Goal: Task Accomplishment & Management: Manage account settings

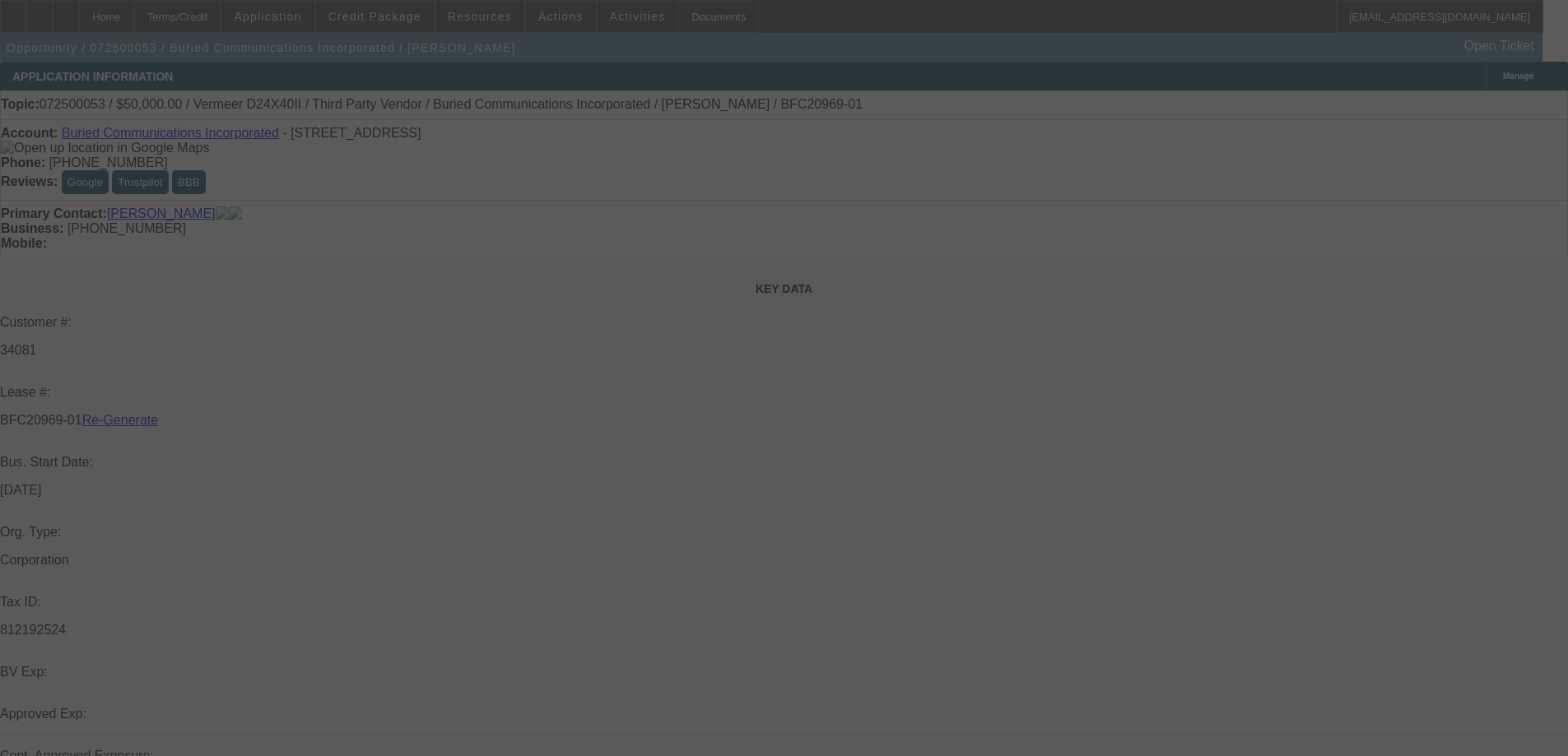
select select "3"
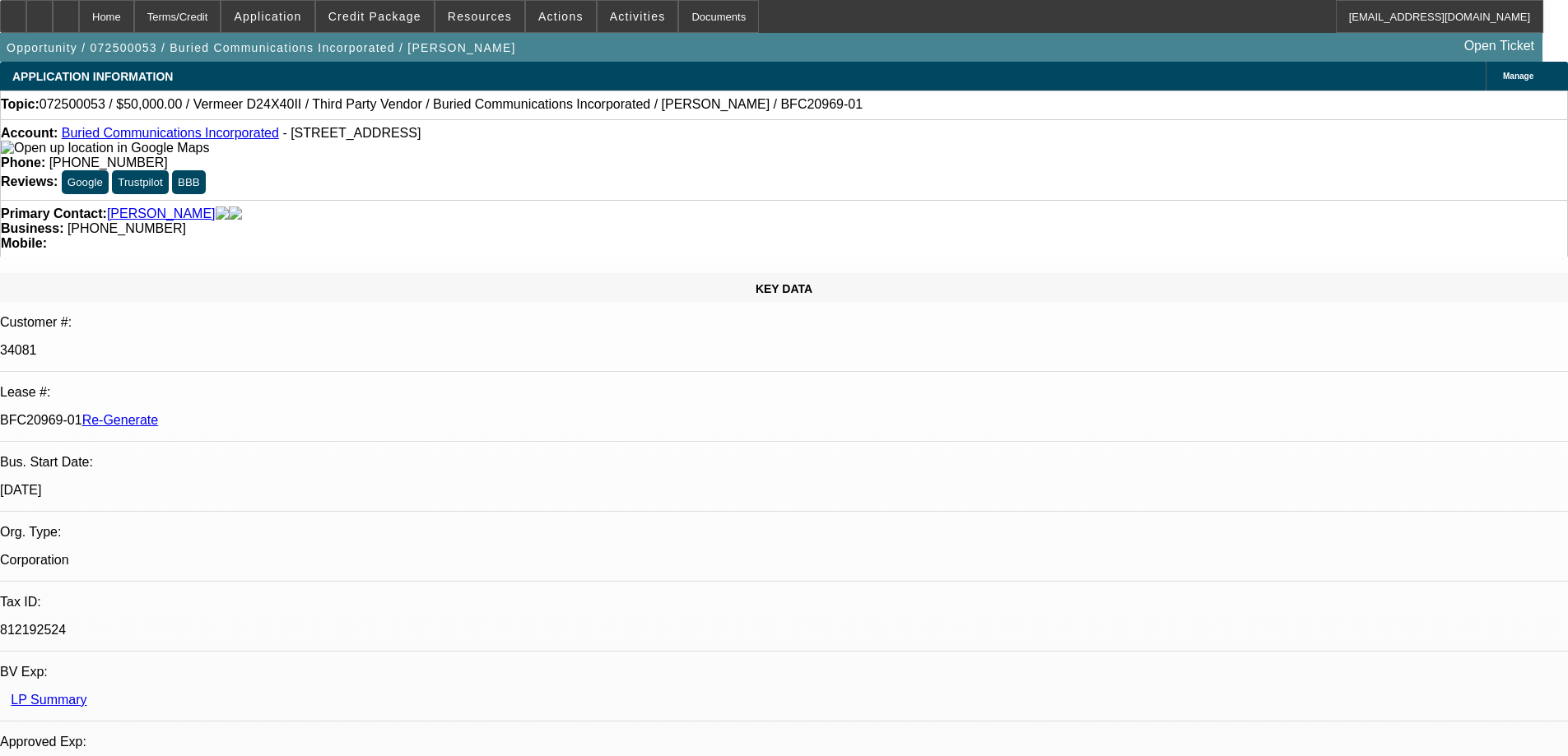
select select "0"
select select "3"
select select "0"
select select "6"
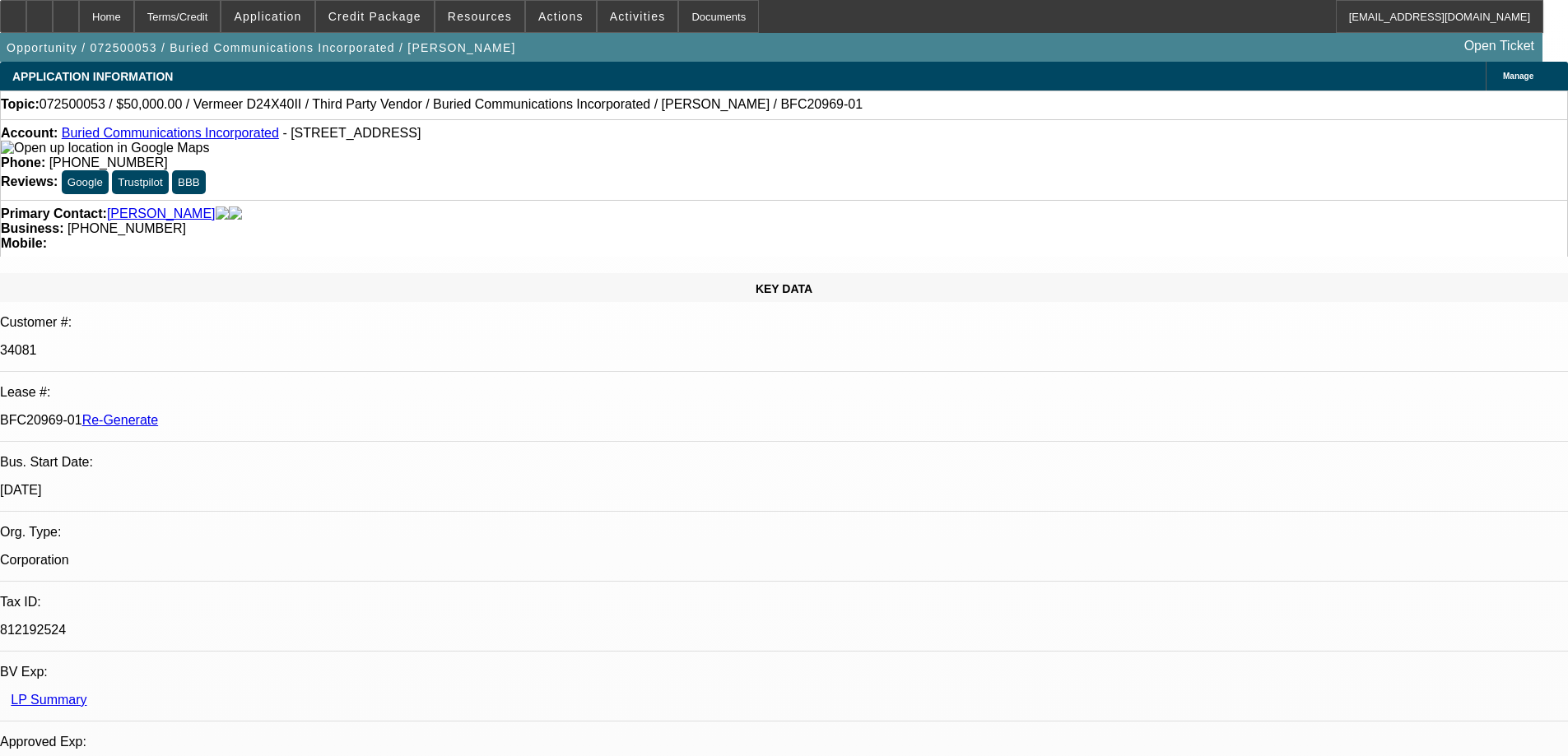
click at [385, 7] on span at bounding box center [374, 16] width 117 height 39
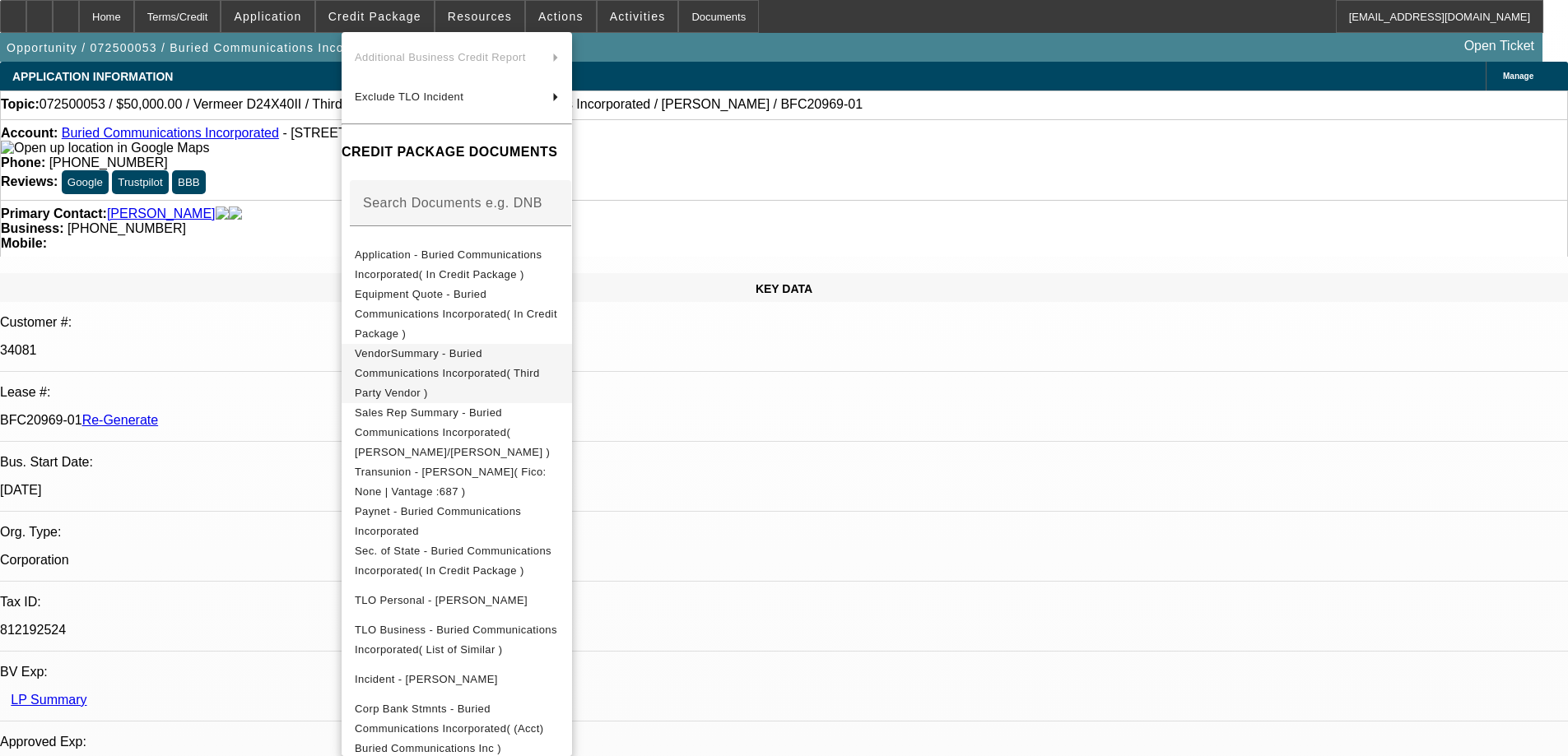
scroll to position [329, 0]
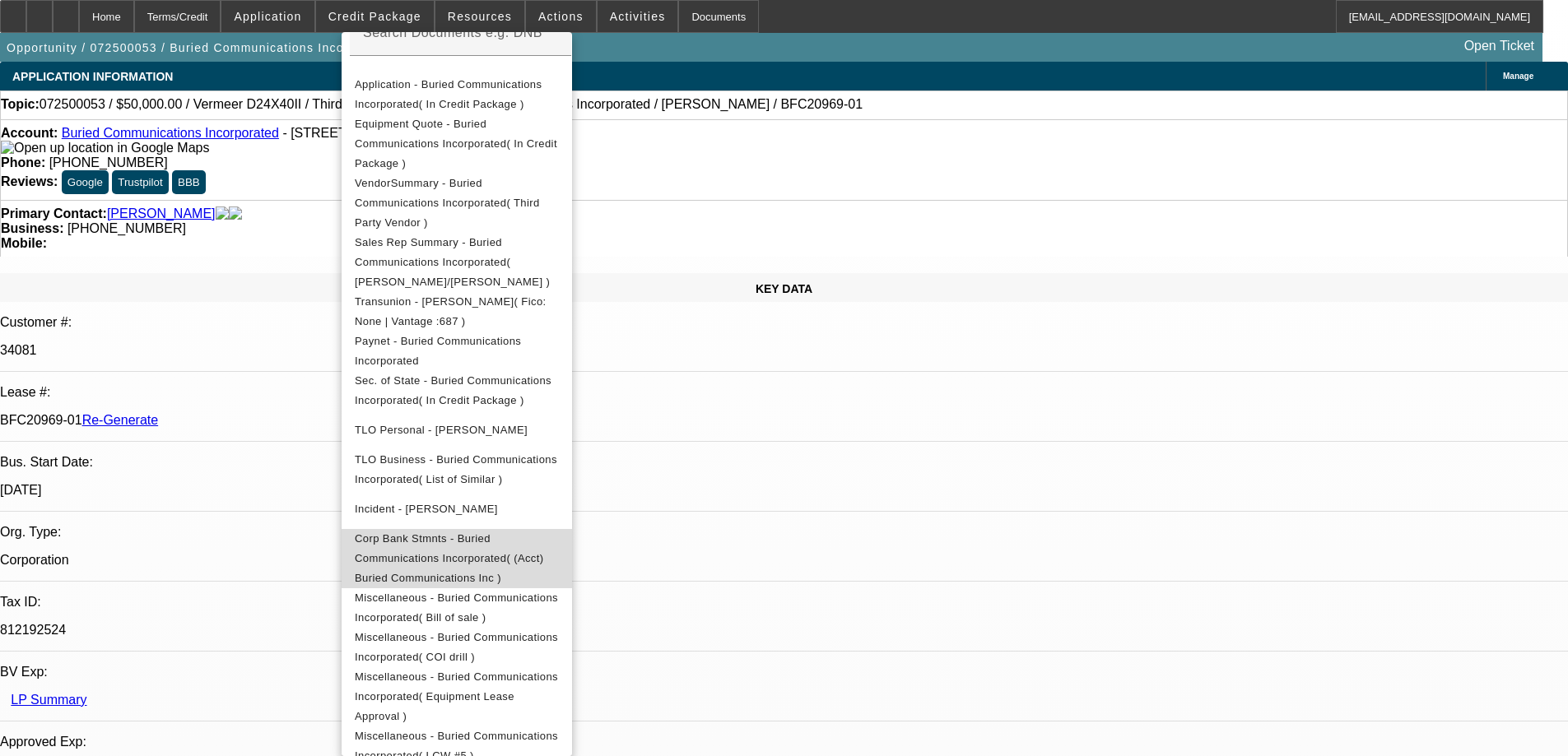
click at [428, 529] on span "Corp Bank Stmnts - Buried Communications Incorporated( (Acct) Buried Communicat…" at bounding box center [457, 558] width 204 height 59
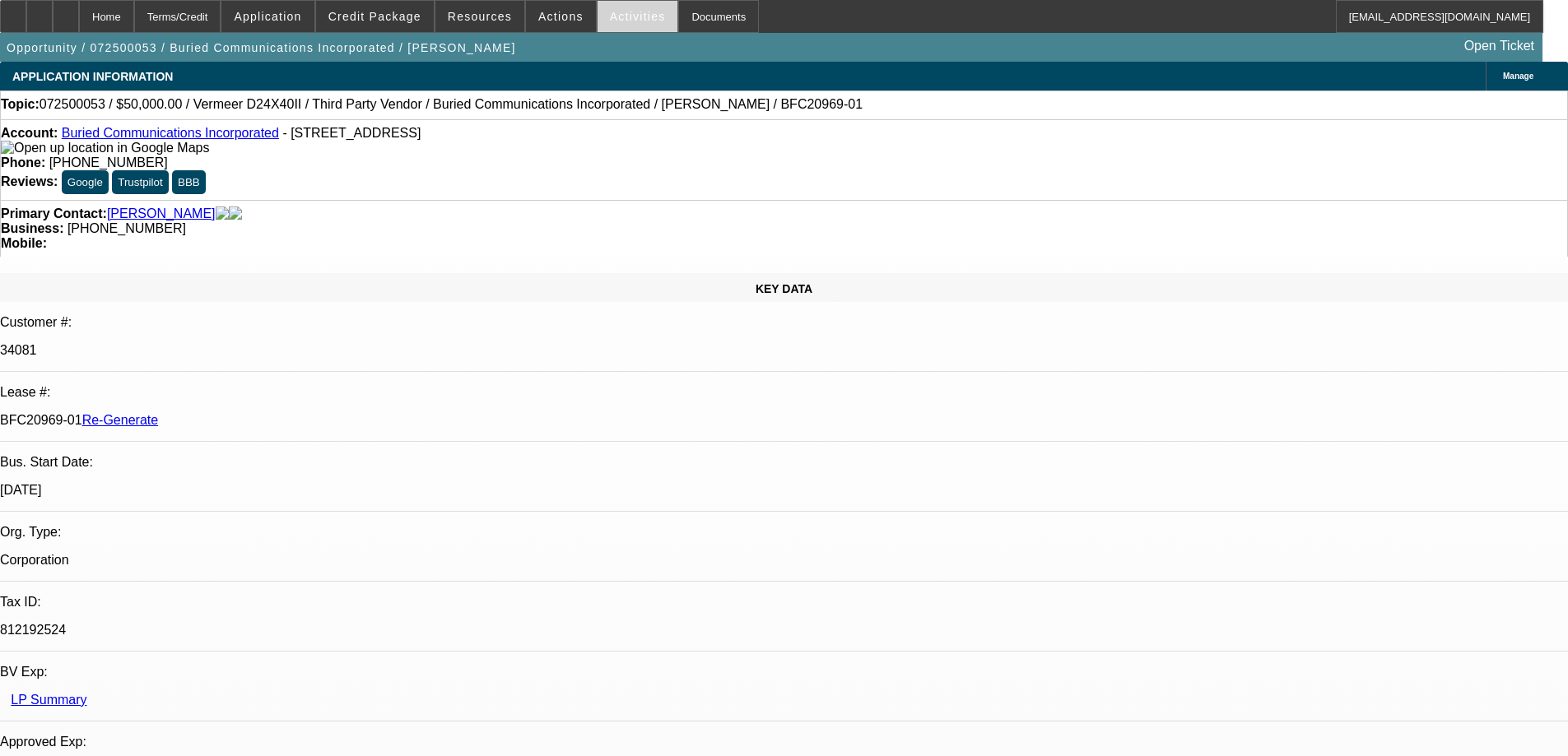
click at [610, 20] on span "Activities" at bounding box center [638, 17] width 56 height 13
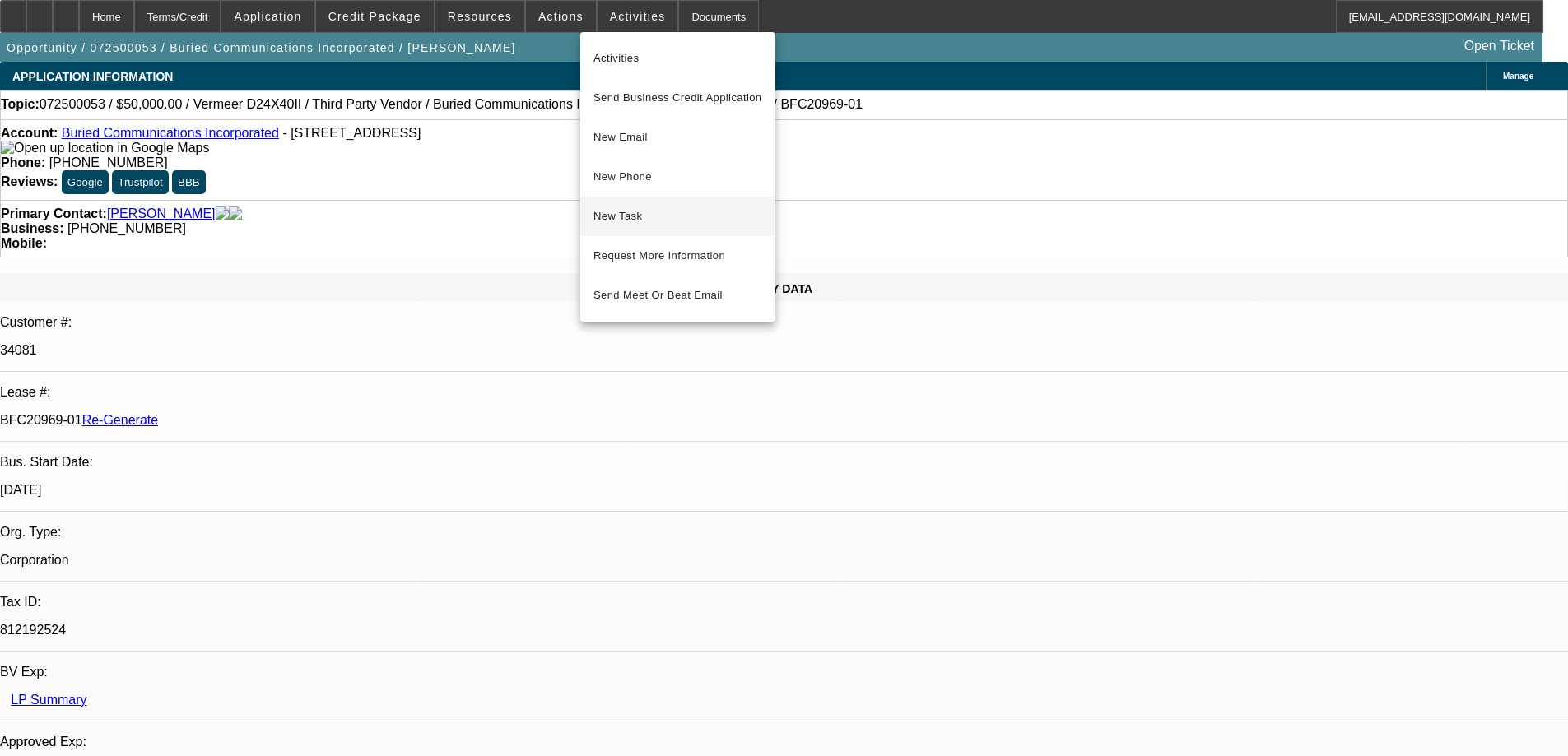
click at [609, 224] on span "New Task" at bounding box center [678, 216] width 169 height 20
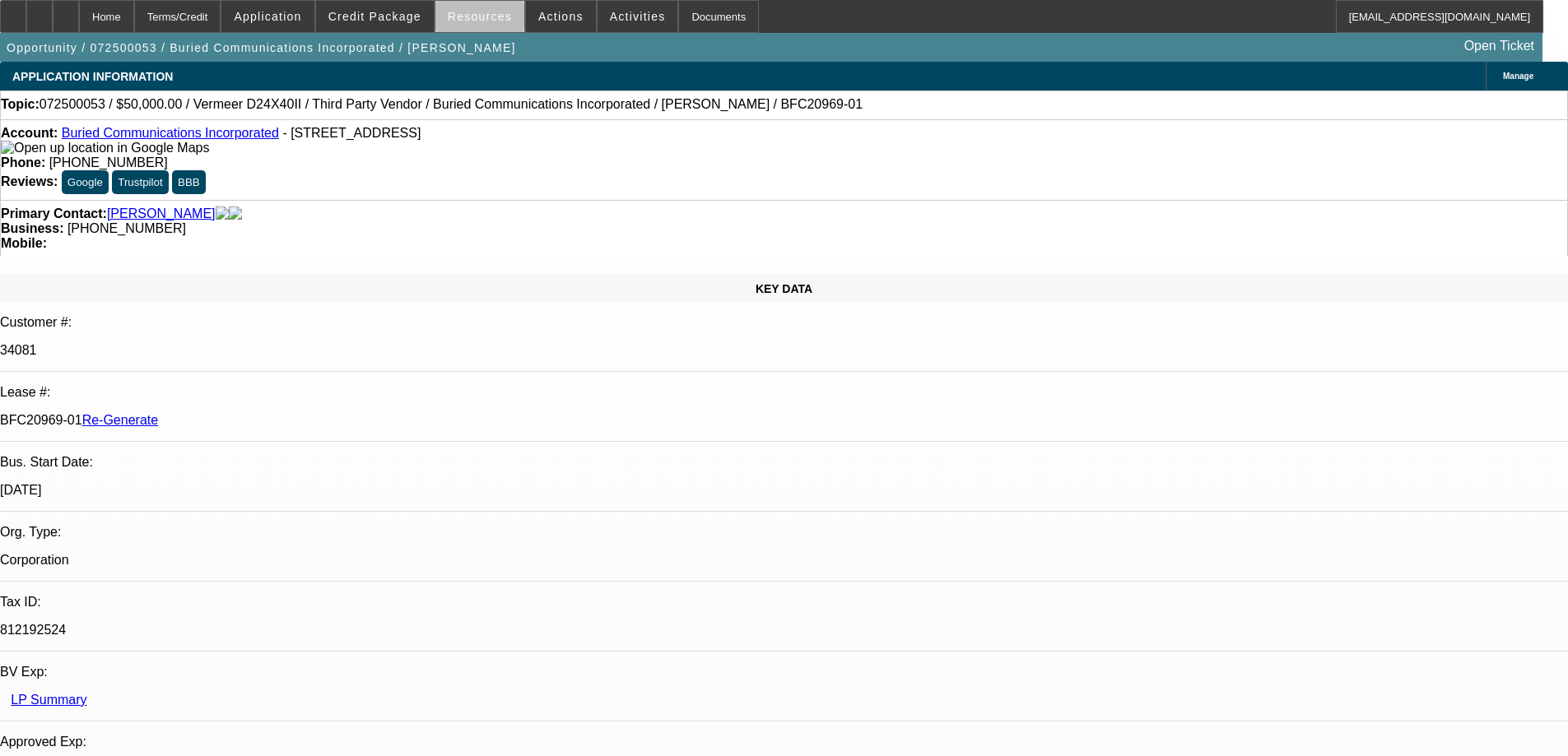
click at [497, 29] on span at bounding box center [479, 16] width 89 height 39
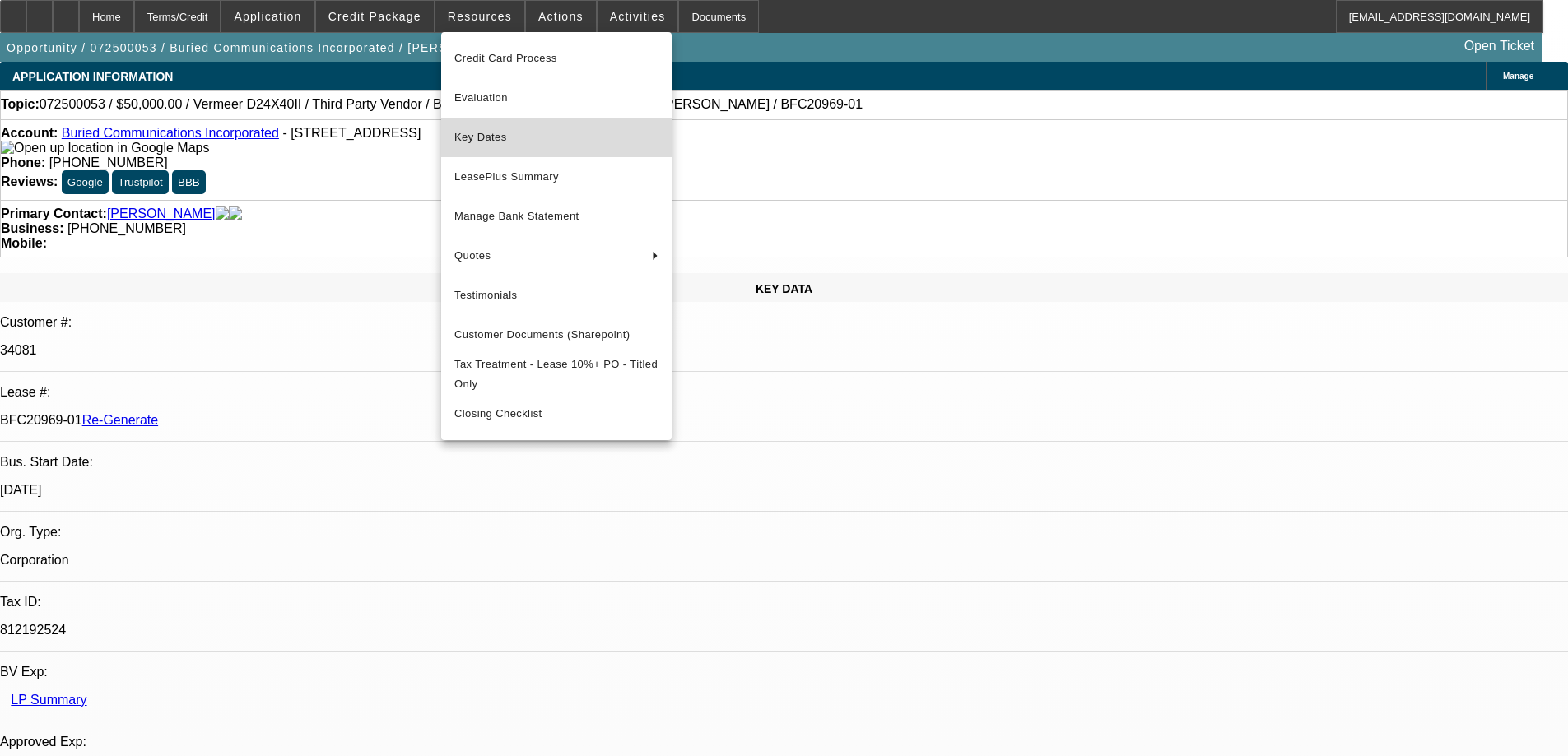
click at [495, 143] on span "Key Dates" at bounding box center [556, 137] width 204 height 20
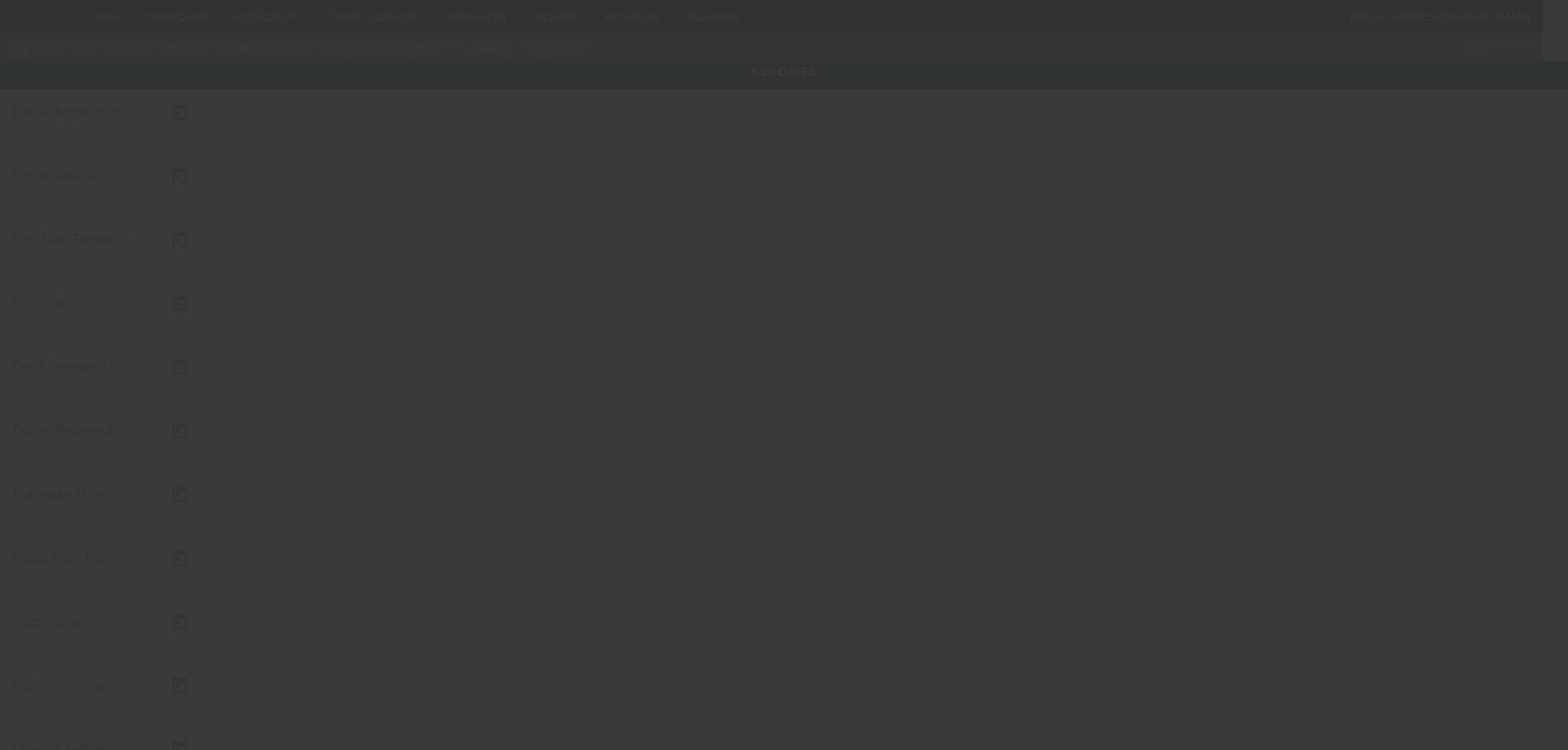
type input "[DATE]"
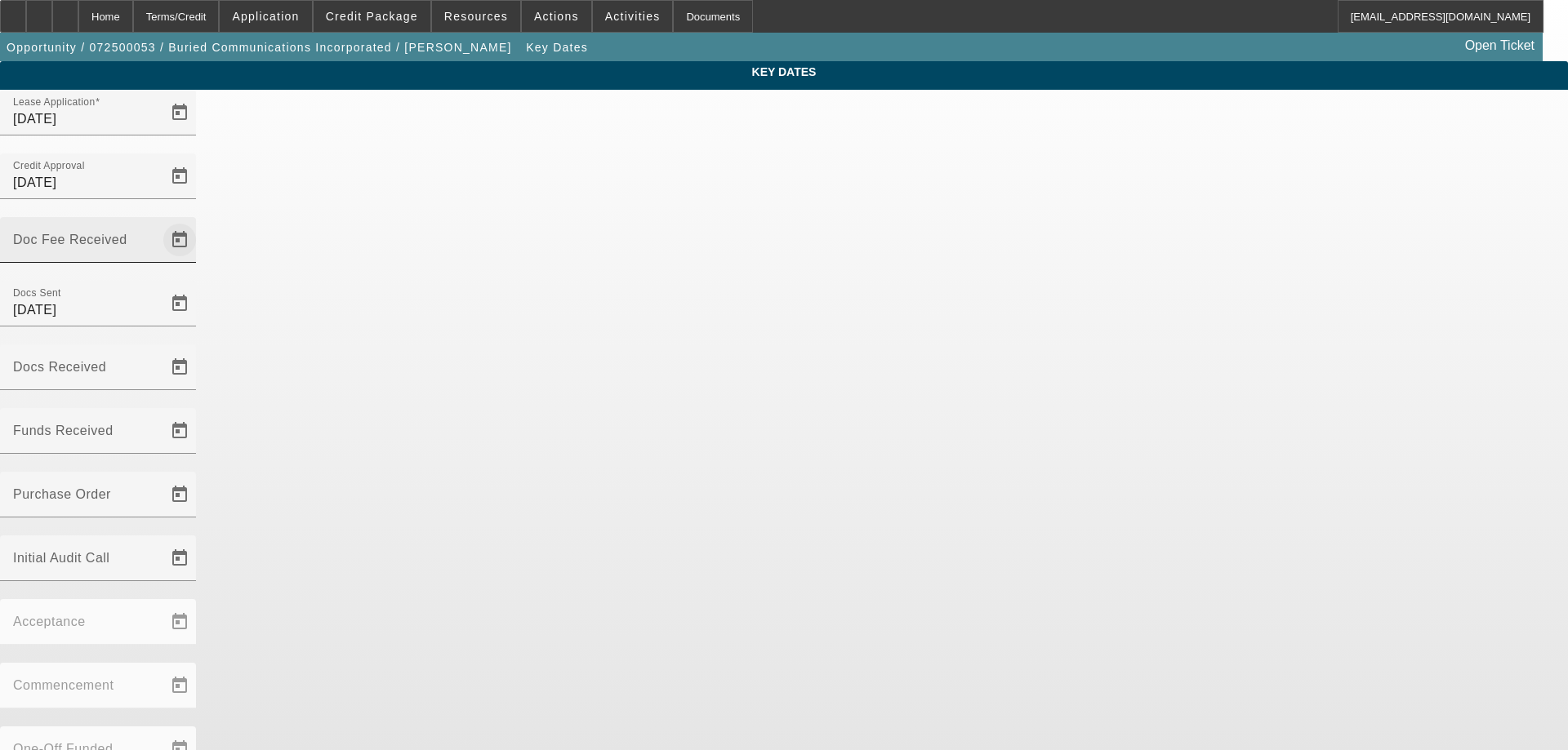
click at [199, 221] on span "Open calendar" at bounding box center [180, 240] width 39 height 39
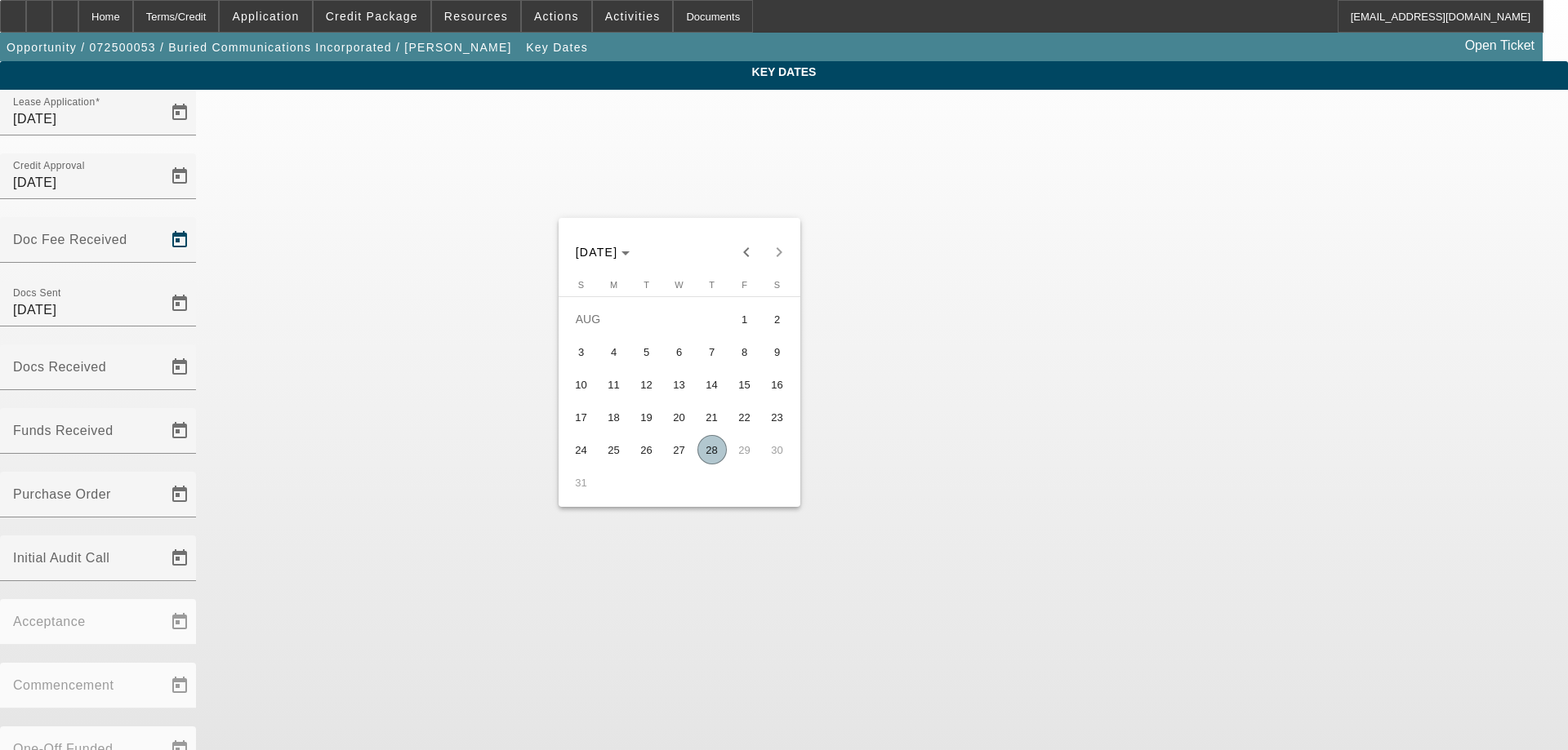
click at [718, 456] on span "28" at bounding box center [712, 450] width 30 height 30
type input "[DATE]"
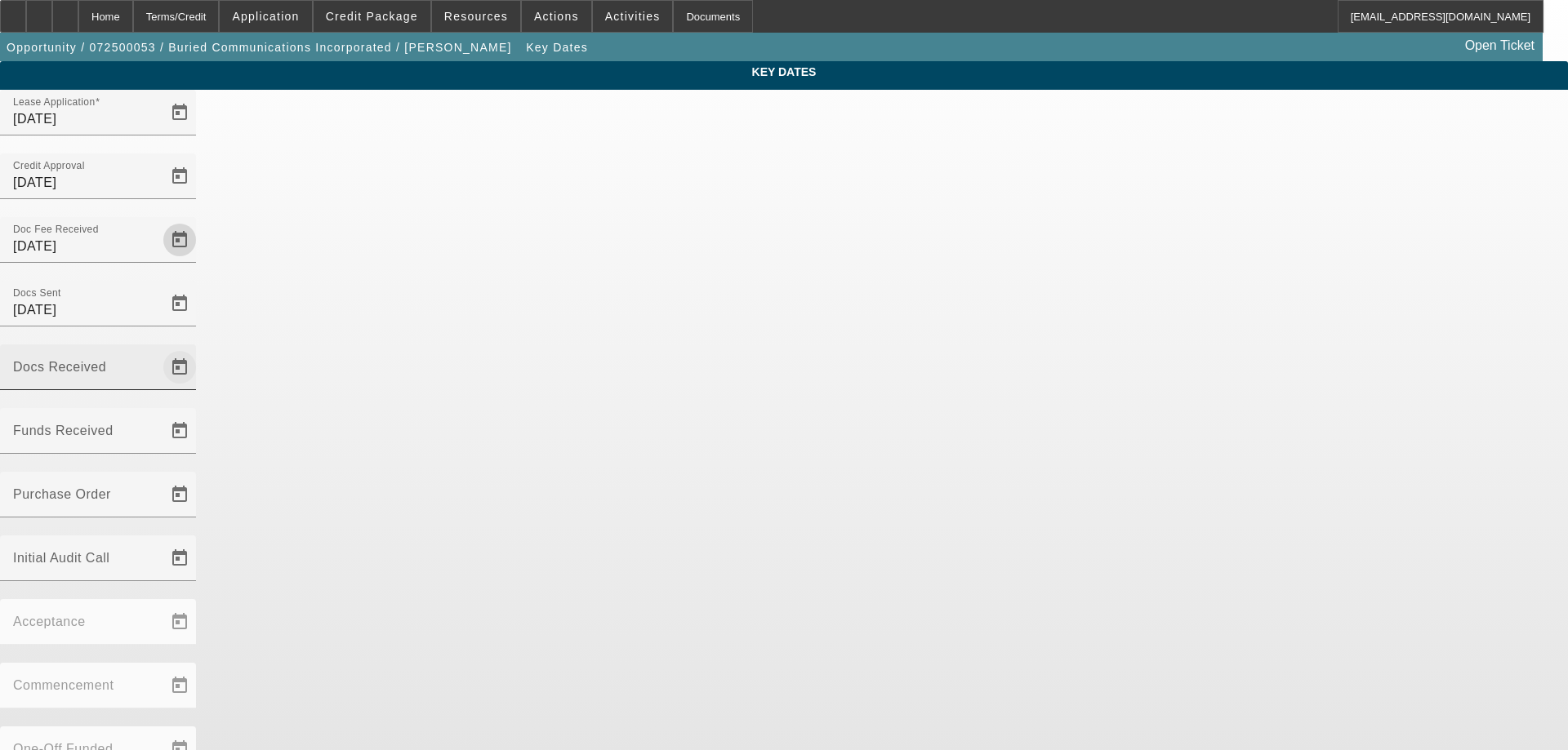
click at [199, 348] on span "Open calendar" at bounding box center [180, 367] width 39 height 39
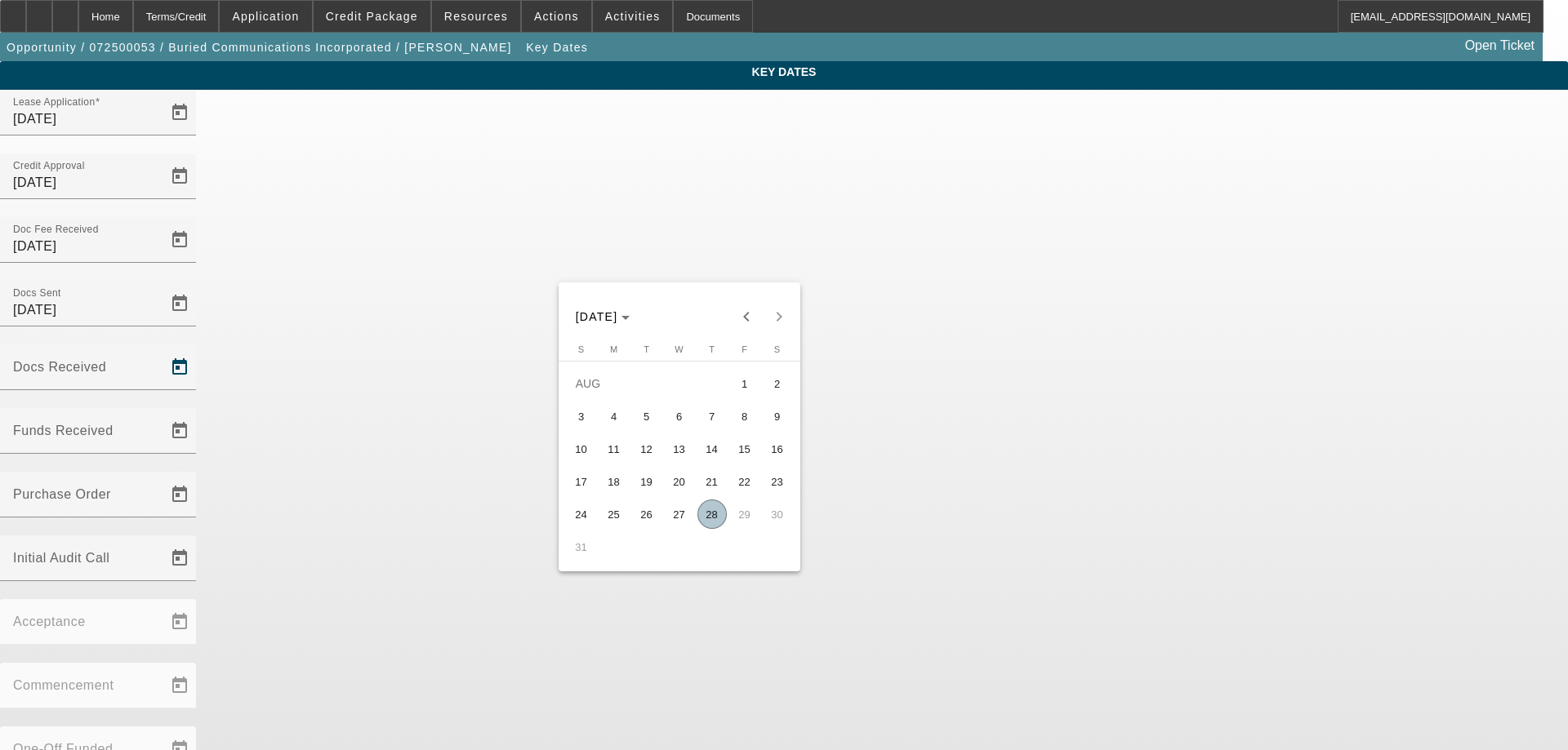
click at [710, 518] on span "28" at bounding box center [712, 514] width 30 height 30
type input "[DATE]"
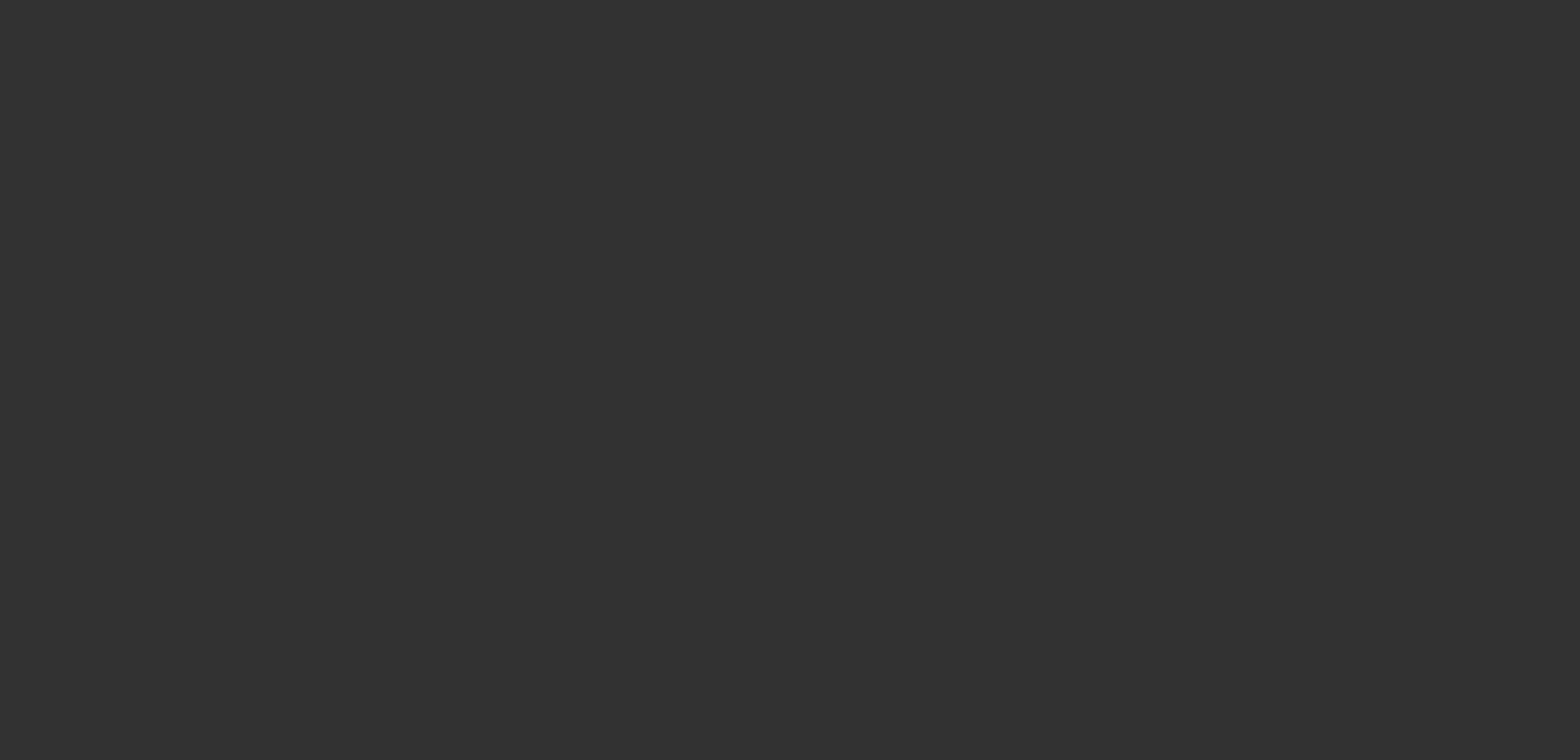
select select "3"
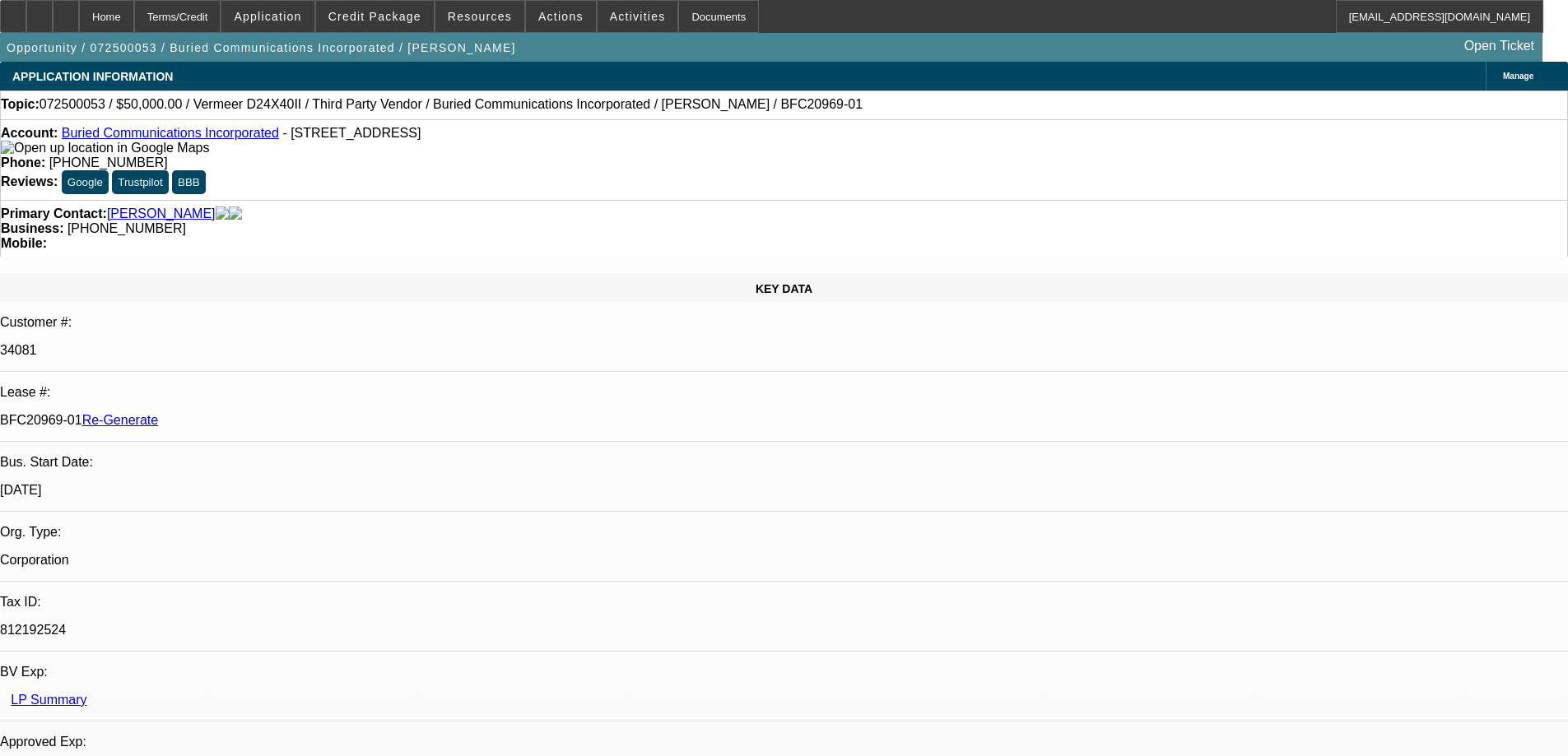
select select "0"
select select "3"
select select "0"
select select "6"
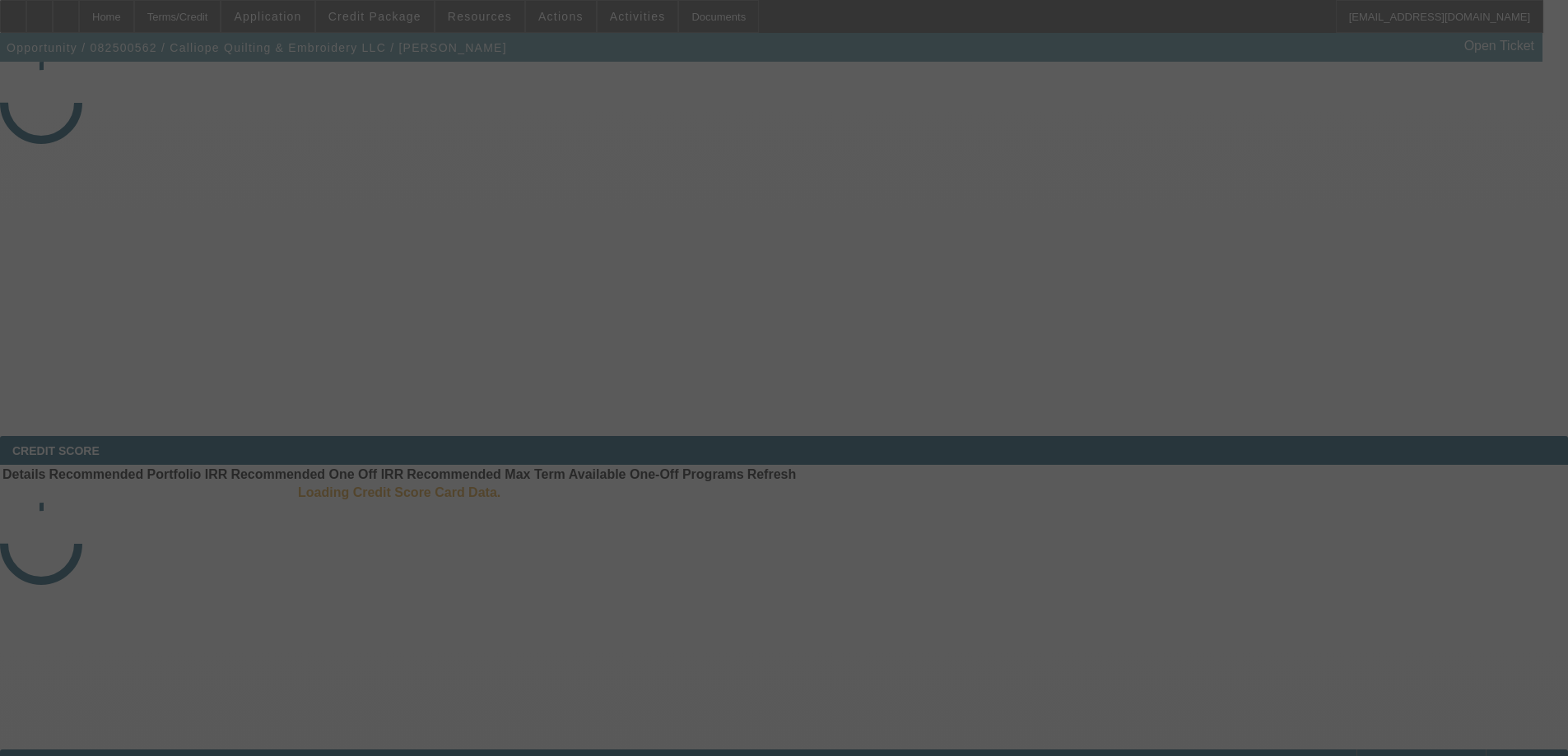
select select "3"
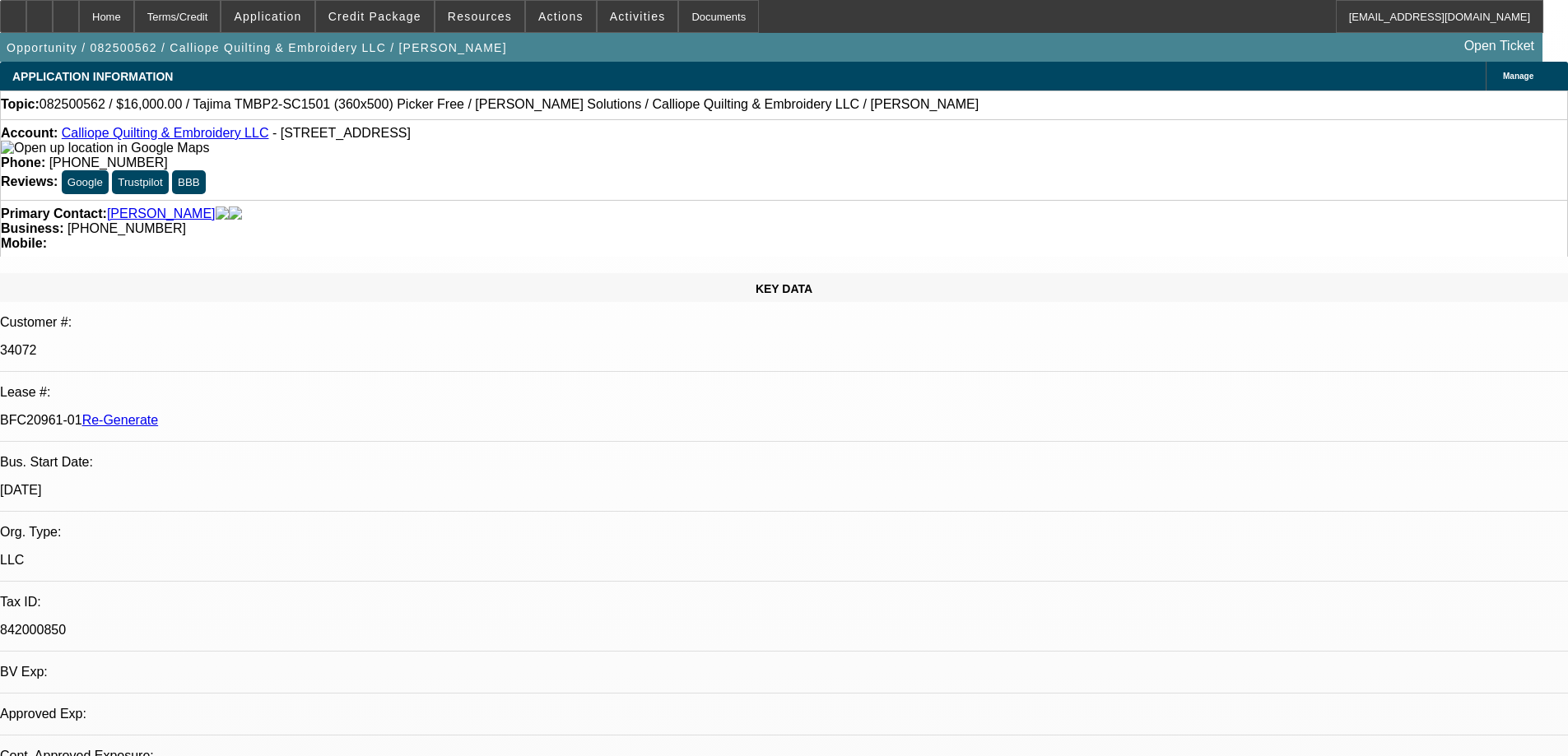
select select "0"
select select "2"
select select "0.1"
select select "4"
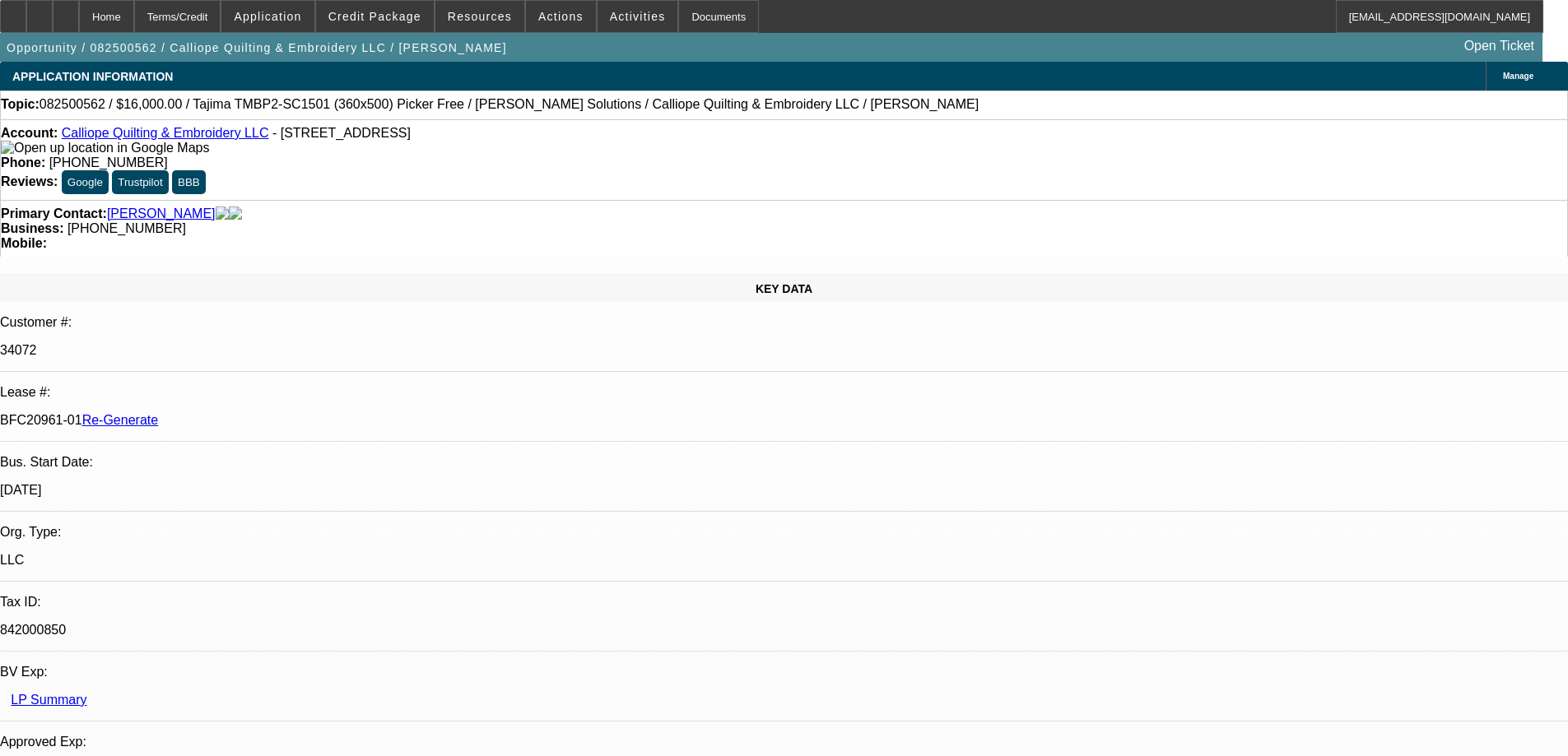
click at [678, 15] on div "Documents" at bounding box center [719, 16] width 81 height 33
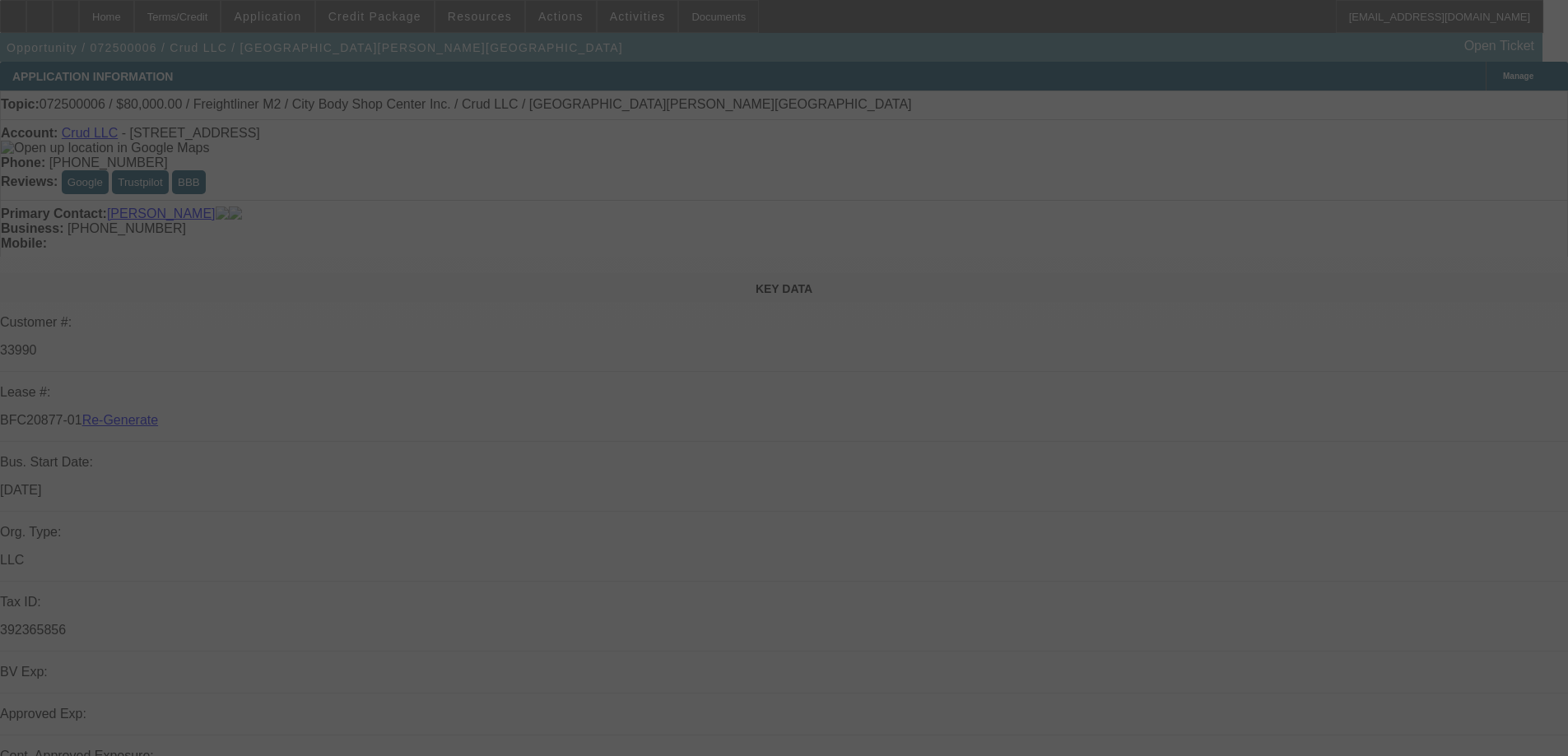
select select "3"
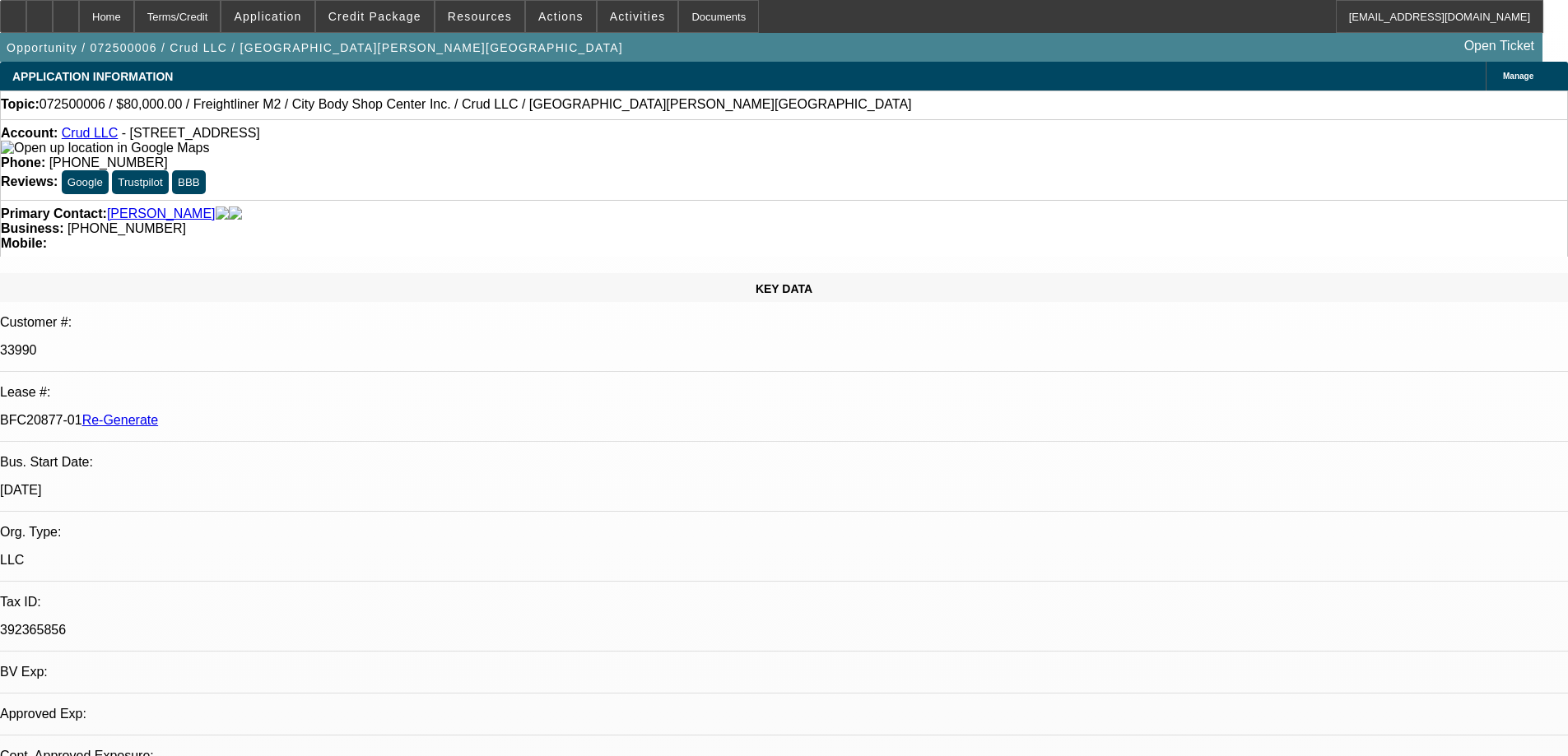
select select "0"
select select "2"
select select "0"
select select "6"
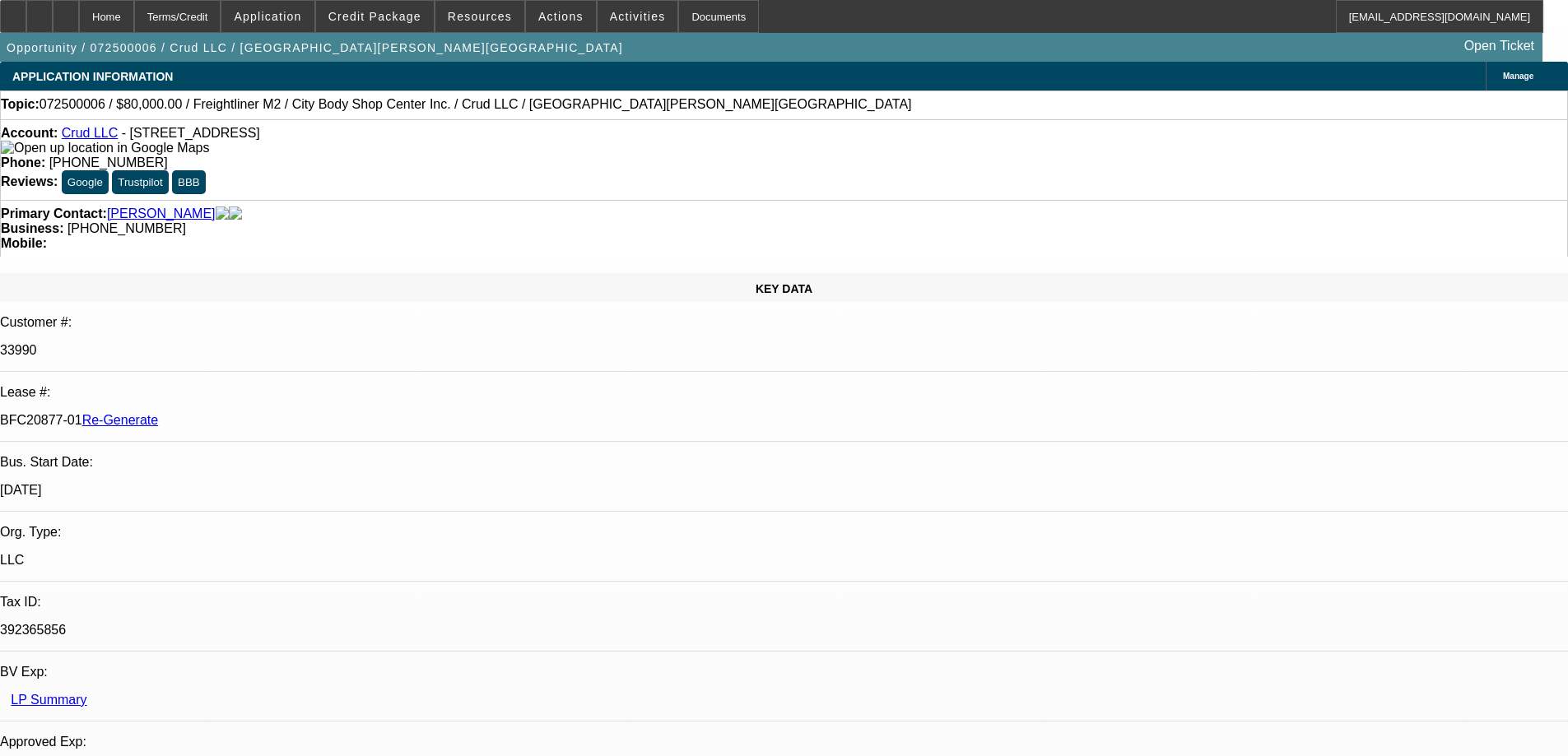
click at [678, 17] on div "Documents" at bounding box center [719, 16] width 81 height 33
